Goal: Transaction & Acquisition: Purchase product/service

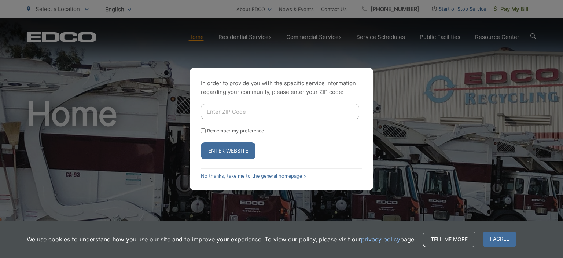
click at [266, 114] on input "Enter ZIP Code" at bounding box center [280, 111] width 158 height 15
type input "92084"
click at [203, 130] on input "Remember my preference" at bounding box center [203, 130] width 5 height 5
checkbox input "true"
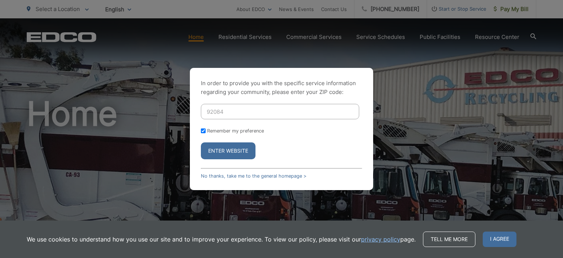
click at [224, 153] on button "Enter Website" at bounding box center [228, 150] width 55 height 17
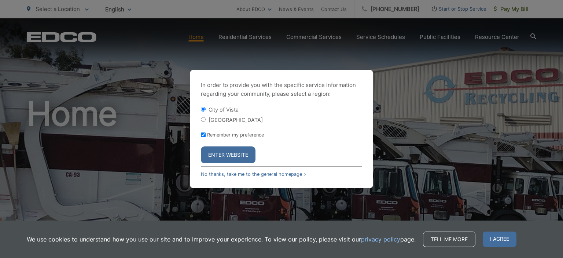
click at [508, 8] on div "In order to provide you with the specific service information regarding your co…" at bounding box center [281, 129] width 563 height 258
click at [219, 156] on button "Enter Website" at bounding box center [228, 154] width 55 height 17
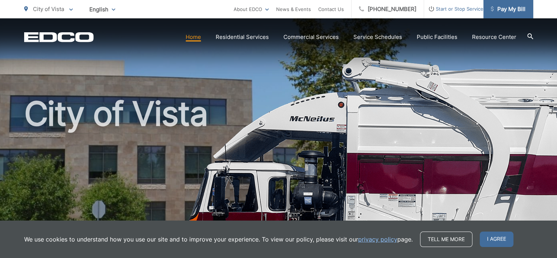
click at [508, 10] on span "Pay My Bill" at bounding box center [508, 9] width 35 height 9
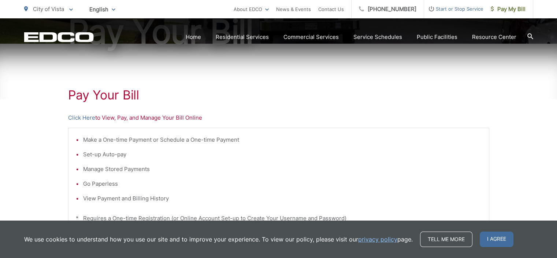
scroll to position [110, 0]
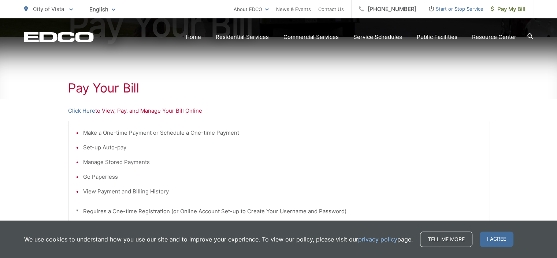
click at [167, 111] on p "Click Here to View, Pay, and Manage Your Bill Online" at bounding box center [278, 110] width 421 height 9
click at [84, 110] on link "Click Here" at bounding box center [81, 110] width 27 height 9
click at [89, 110] on link "Click Here" at bounding box center [81, 110] width 27 height 9
click at [80, 110] on link "Click Here" at bounding box center [81, 110] width 27 height 9
